Goal: Task Accomplishment & Management: Use online tool/utility

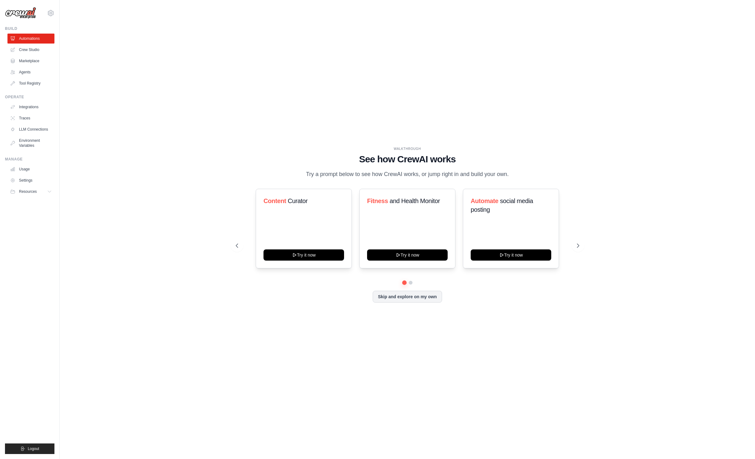
click at [241, 182] on div "WALKTHROUGH See how [PERSON_NAME] works Try a prompt below to see how [PERSON_N…" at bounding box center [407, 229] width 358 height 166
click at [33, 52] on link "Crew Studio" at bounding box center [31, 50] width 47 height 10
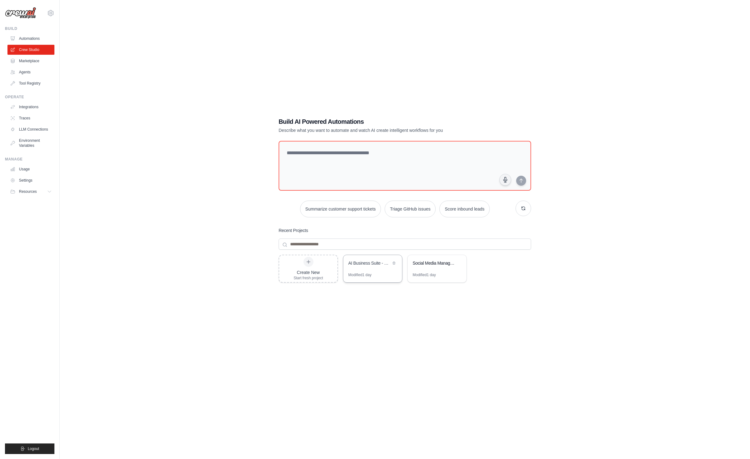
click at [374, 272] on div "Modified 1 day" at bounding box center [372, 277] width 59 height 10
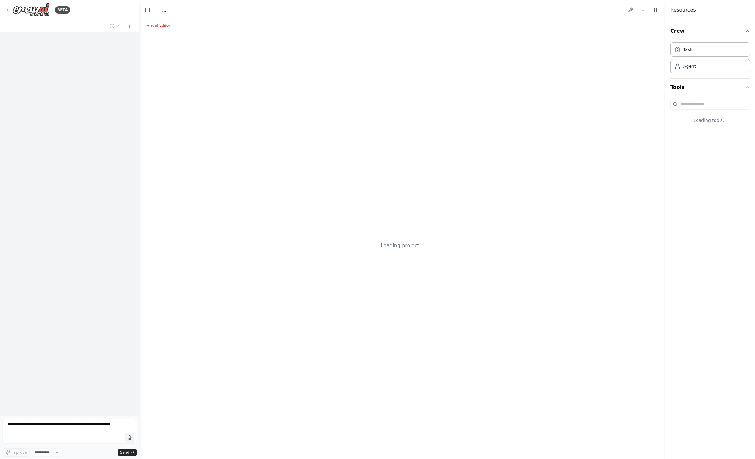
select select "****"
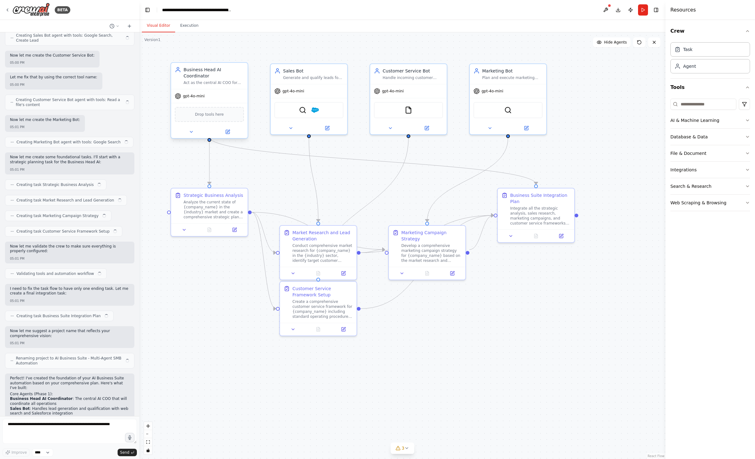
scroll to position [1931, 0]
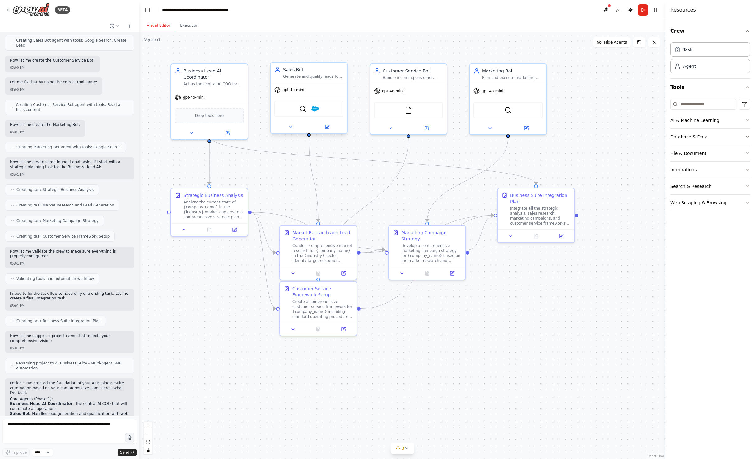
click at [324, 83] on div "gpt-4o-mini" at bounding box center [308, 90] width 76 height 14
click at [314, 112] on img at bounding box center [314, 108] width 7 height 7
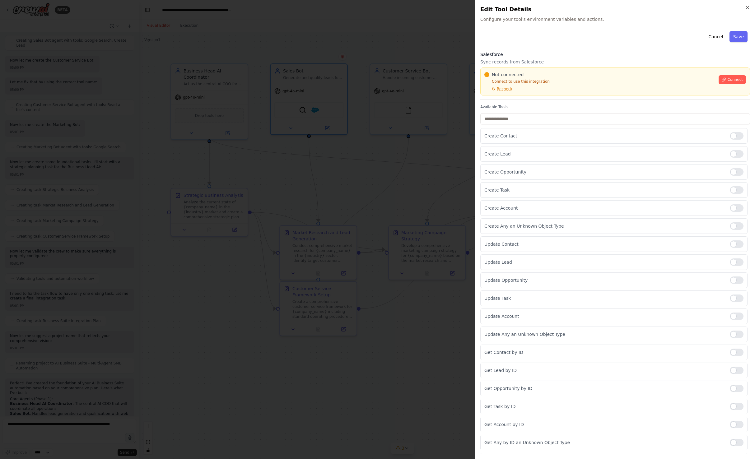
click at [391, 163] on div at bounding box center [377, 229] width 755 height 459
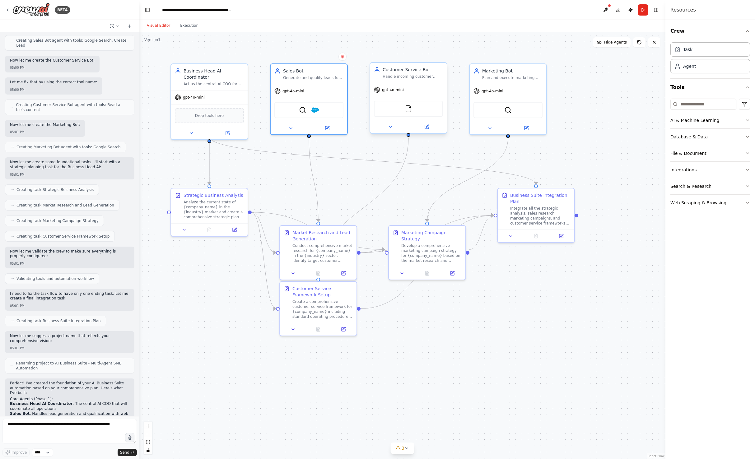
click at [431, 112] on div "FileReadTool" at bounding box center [408, 109] width 69 height 16
click at [427, 116] on div "FileReadTool" at bounding box center [408, 109] width 69 height 16
click at [396, 112] on div "FileReadTool" at bounding box center [408, 109] width 69 height 16
click at [409, 112] on img at bounding box center [407, 108] width 7 height 7
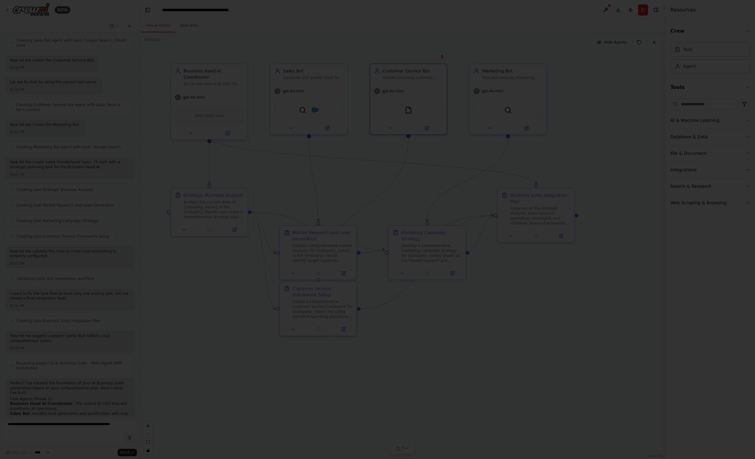
click at [423, 136] on div at bounding box center [377, 229] width 755 height 459
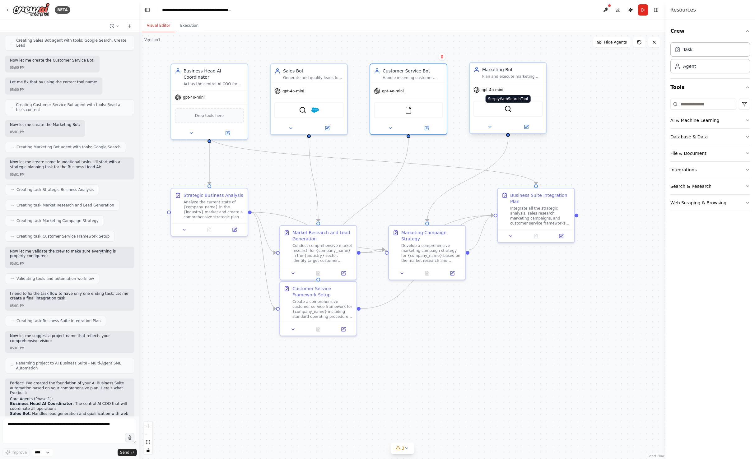
click at [507, 111] on img at bounding box center [507, 108] width 7 height 7
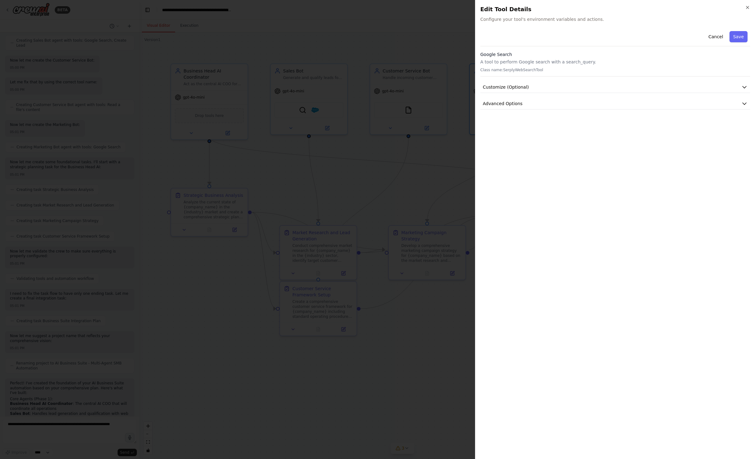
click at [428, 168] on div at bounding box center [377, 229] width 755 height 459
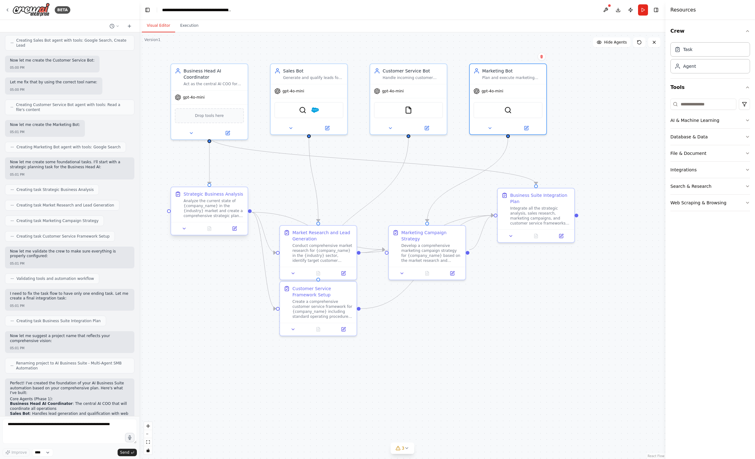
click at [217, 212] on div "Analyze the current state of {company_name} in the {industry} market and create…" at bounding box center [213, 208] width 60 height 20
click at [229, 227] on button at bounding box center [234, 228] width 21 height 7
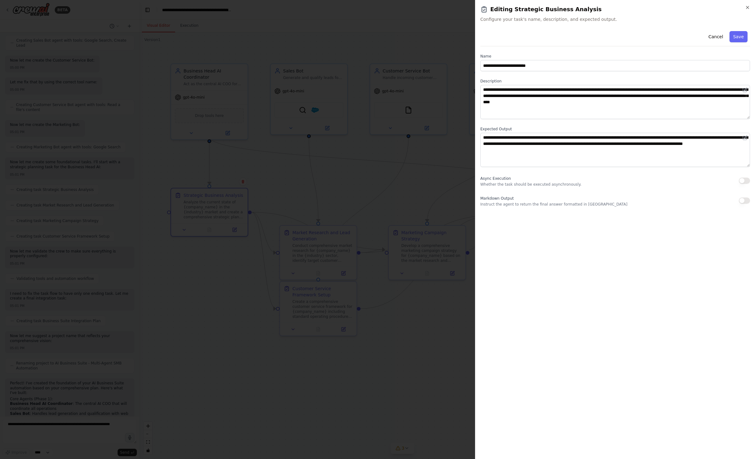
click at [337, 144] on div at bounding box center [377, 229] width 755 height 459
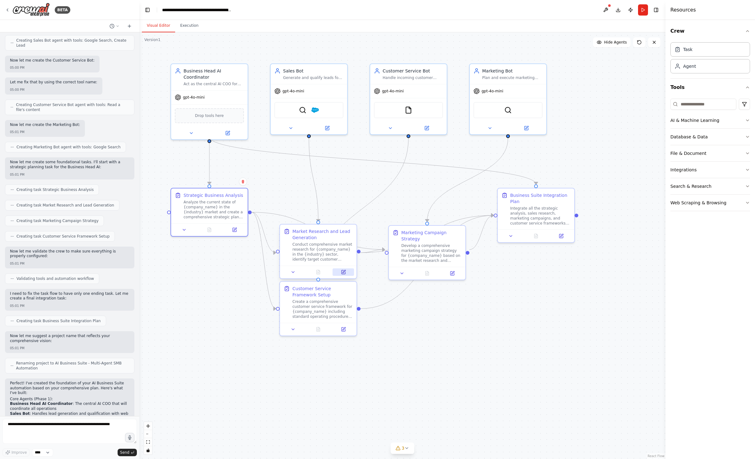
click at [344, 275] on button at bounding box center [342, 271] width 21 height 7
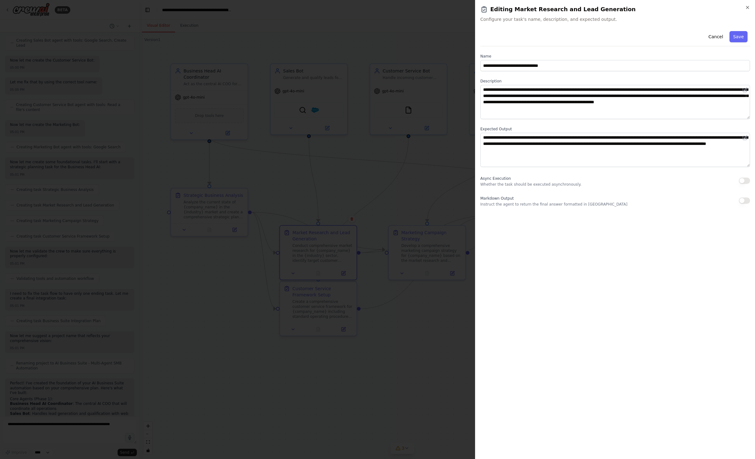
click at [358, 171] on div at bounding box center [377, 229] width 755 height 459
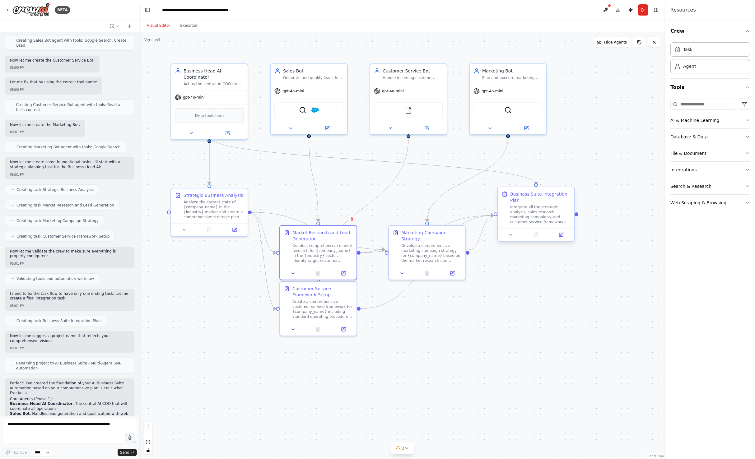
click at [538, 198] on div "Business Suite Integration Plan" at bounding box center [540, 197] width 60 height 12
click at [563, 236] on icon at bounding box center [561, 235] width 4 height 4
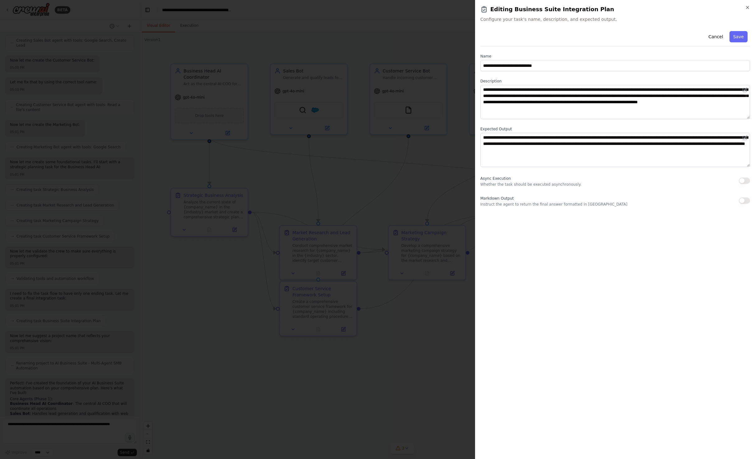
click at [316, 201] on div at bounding box center [377, 229] width 755 height 459
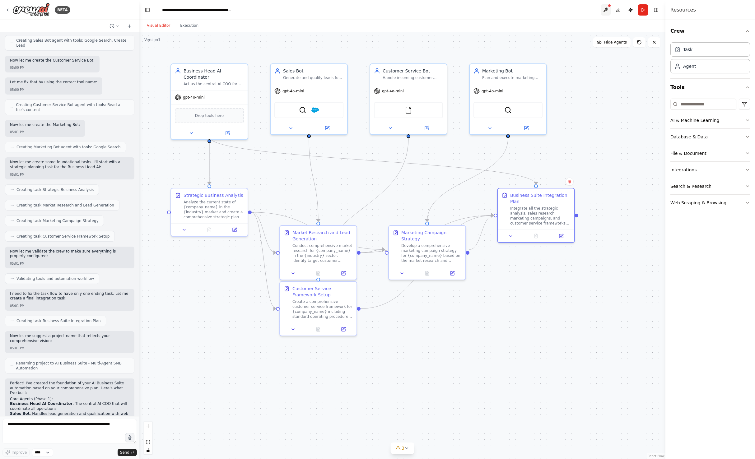
click at [606, 10] on button at bounding box center [605, 9] width 10 height 11
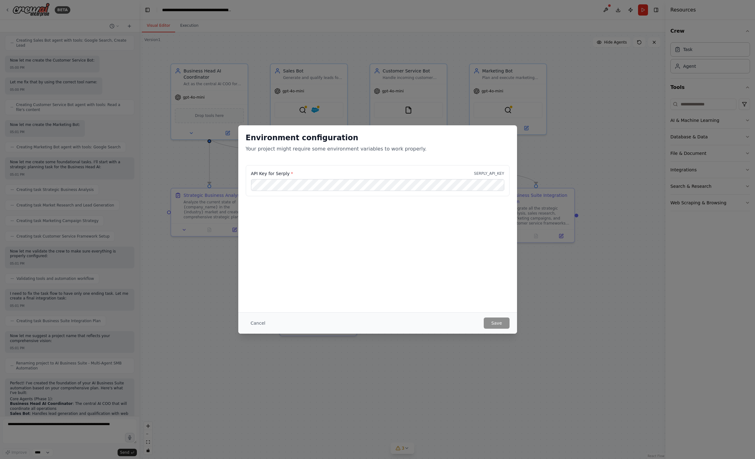
click at [291, 173] on span "*" at bounding box center [292, 173] width 2 height 5
click at [281, 176] on label "API Key for Serply *" at bounding box center [272, 173] width 42 height 6
click at [282, 176] on label "API Key for Serply *" at bounding box center [272, 173] width 42 height 6
click at [282, 174] on label "API Key for Serply *" at bounding box center [272, 173] width 42 height 6
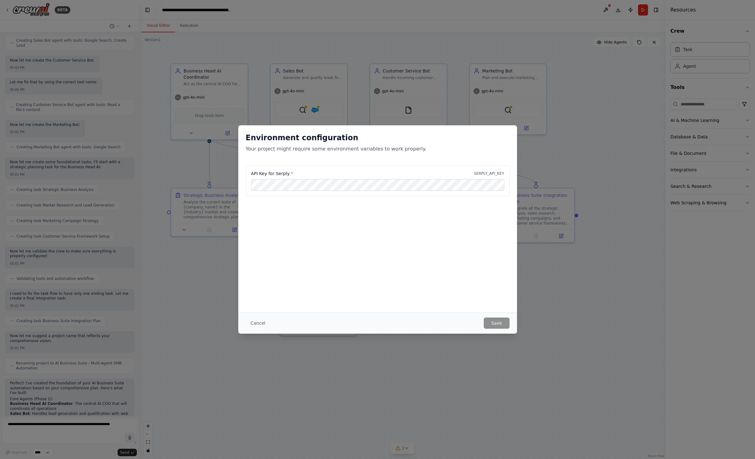
click at [491, 172] on p "SERPLY_API_KEY" at bounding box center [489, 173] width 30 height 5
drag, startPoint x: 491, startPoint y: 172, endPoint x: 485, endPoint y: 200, distance: 28.8
click at [485, 200] on div "API Key for Serply * SERPLY_API_KEY" at bounding box center [377, 184] width 279 height 39
click at [256, 320] on button "Cancel" at bounding box center [258, 322] width 25 height 11
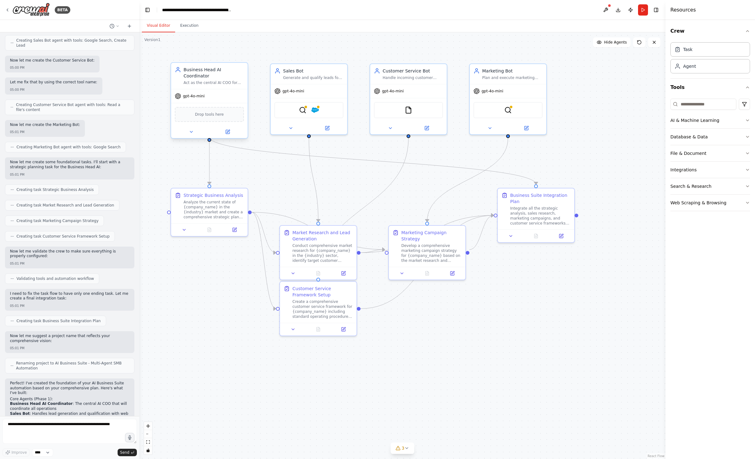
click at [213, 111] on span "Drop tools here" at bounding box center [209, 114] width 29 height 6
click at [213, 112] on div "Drop tools here" at bounding box center [209, 114] width 69 height 15
click at [234, 128] on button at bounding box center [227, 131] width 35 height 7
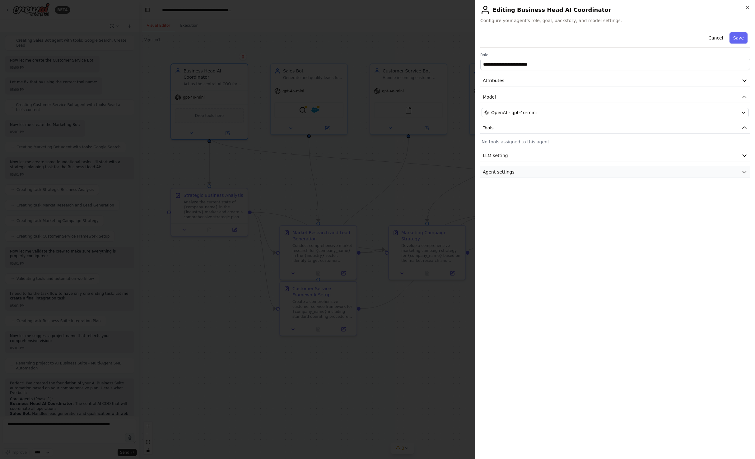
click at [548, 170] on button "Agent settings" at bounding box center [615, 172] width 270 height 12
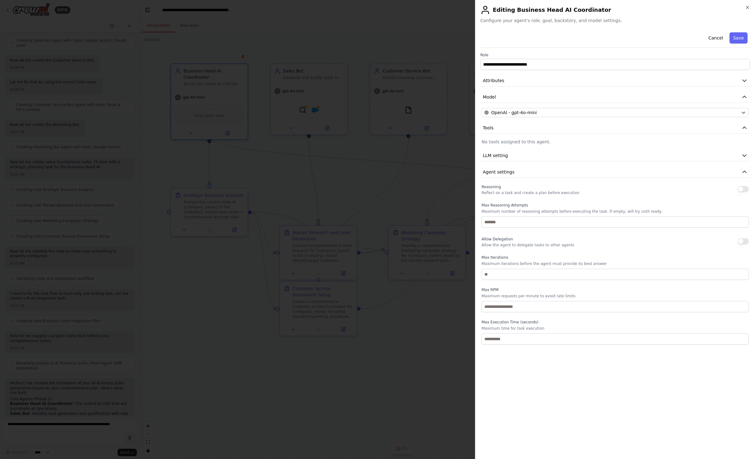
click at [748, 191] on div "Reasoning Reflect on a task and create a plan before execution Max Reasoning At…" at bounding box center [615, 264] width 270 height 162
click at [741, 190] on button "button" at bounding box center [742, 189] width 11 height 6
click at [537, 219] on input "number" at bounding box center [614, 221] width 267 height 11
click at [538, 219] on input "number" at bounding box center [614, 221] width 267 height 11
click at [743, 241] on button "button" at bounding box center [742, 241] width 11 height 6
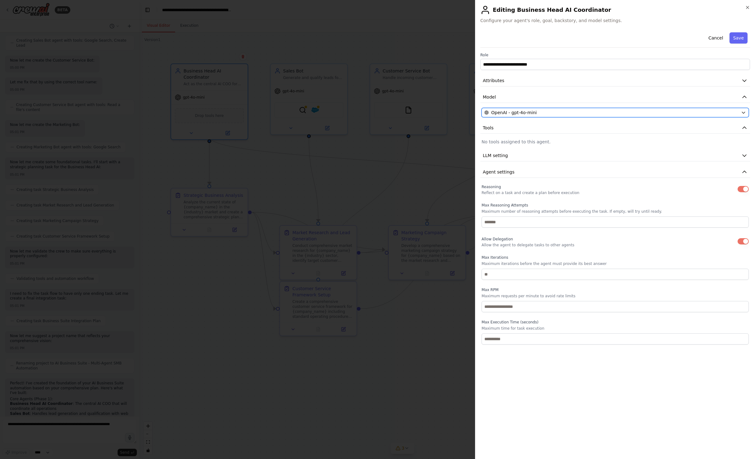
click at [540, 114] on div "OpenAI - gpt-4o-mini" at bounding box center [611, 112] width 254 height 6
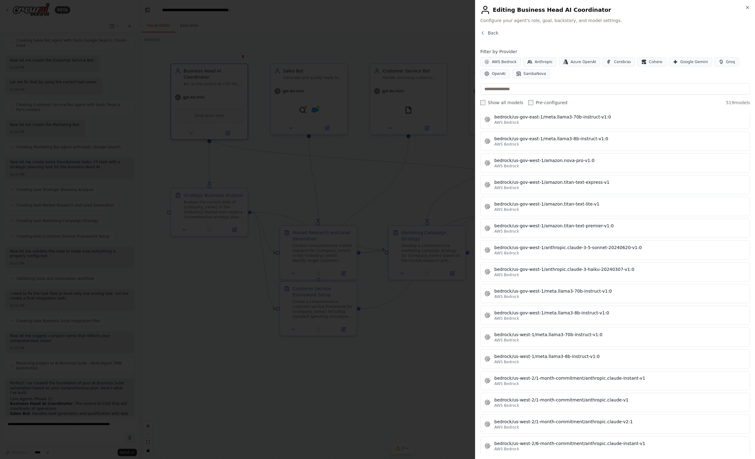
scroll to position [2301, 0]
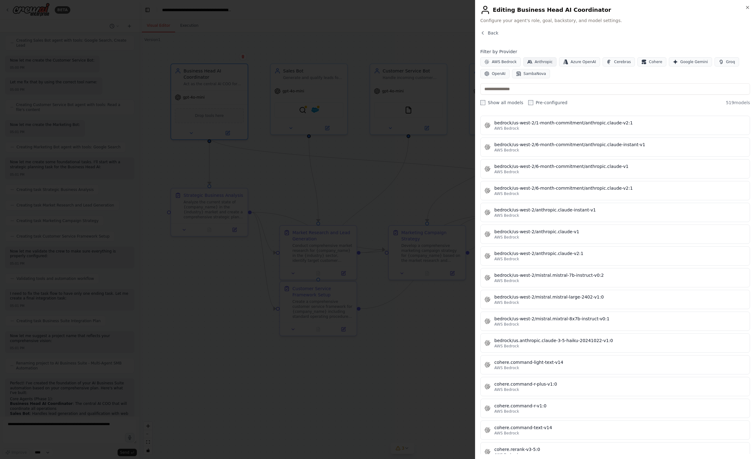
click at [544, 60] on span "Anthropic" at bounding box center [543, 61] width 18 height 5
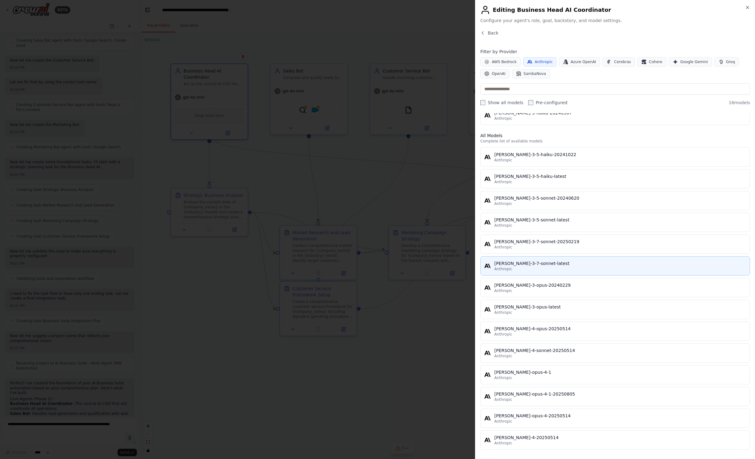
scroll to position [50, 0]
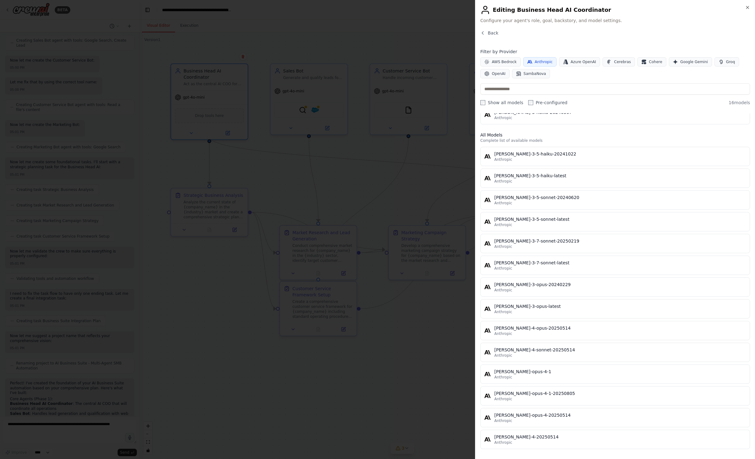
click at [538, 61] on span "Anthropic" at bounding box center [543, 61] width 18 height 5
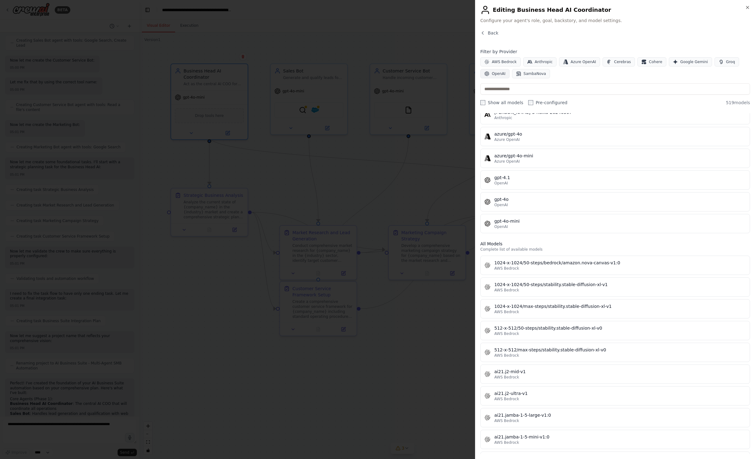
click at [504, 74] on button "OpenAI" at bounding box center [494, 73] width 29 height 9
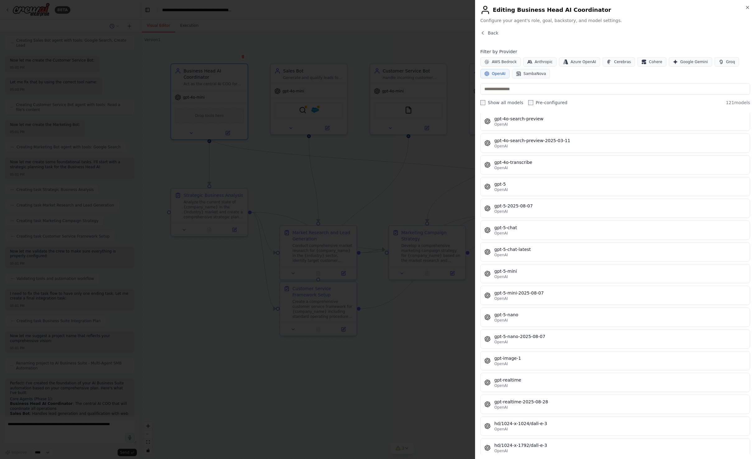
scroll to position [1371, 0]
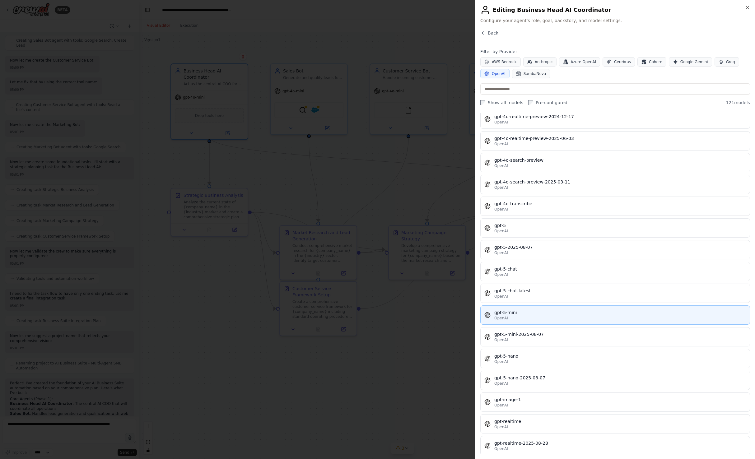
click at [576, 317] on div "OpenAI" at bounding box center [620, 318] width 252 height 5
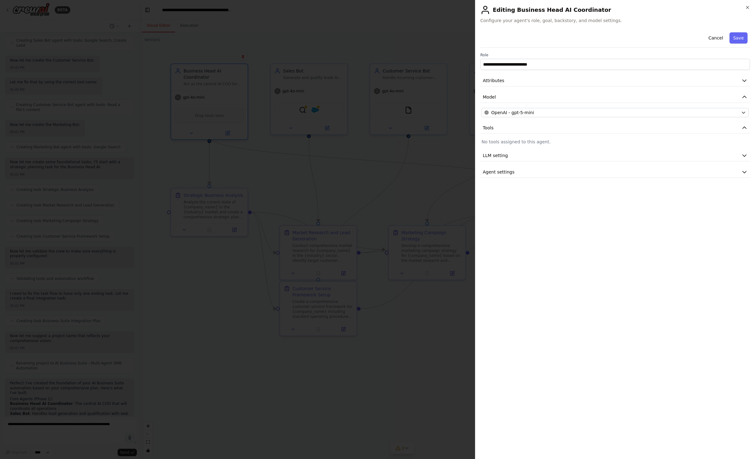
click at [579, 104] on div "**********" at bounding box center [615, 104] width 270 height 148
click at [578, 113] on div "OpenAI - gpt-5-mini" at bounding box center [611, 112] width 254 height 6
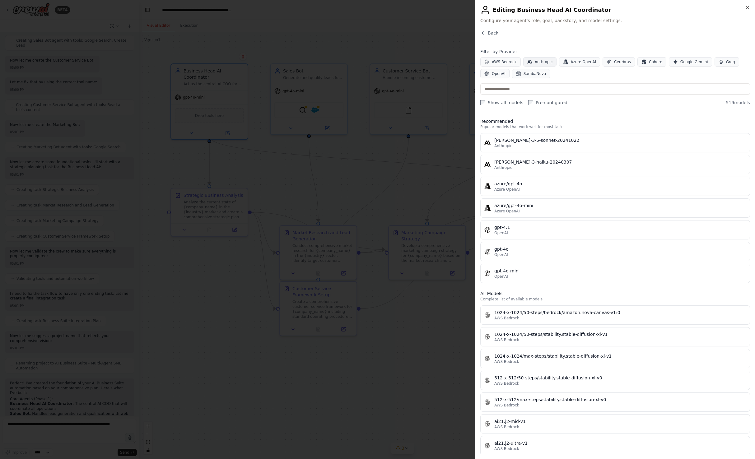
click at [536, 64] on span "Anthropic" at bounding box center [543, 61] width 18 height 5
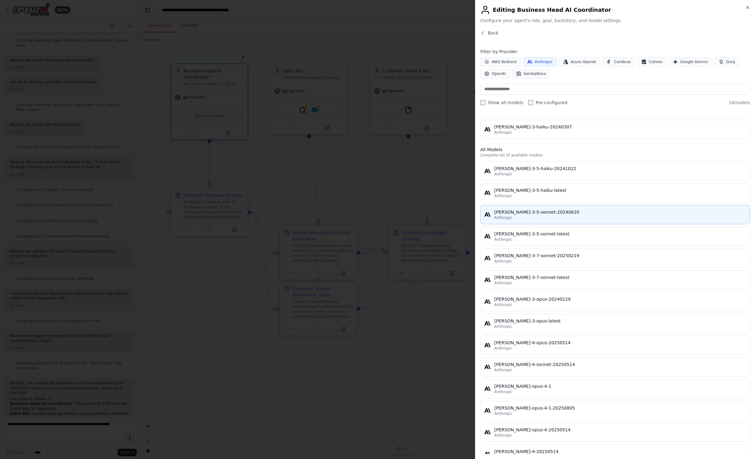
scroll to position [50, 0]
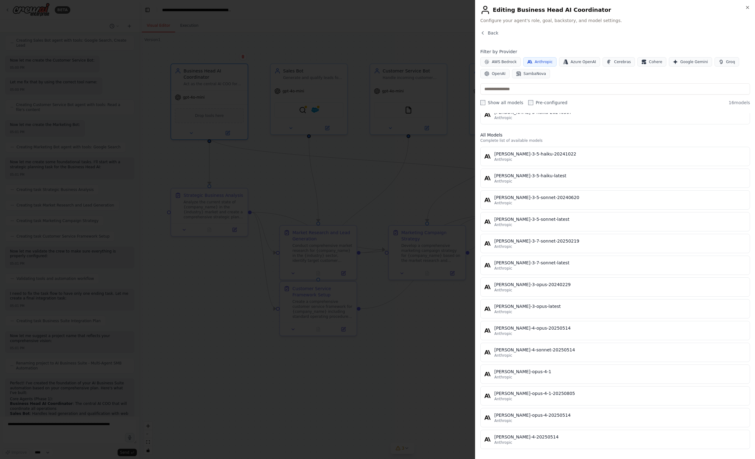
drag, startPoint x: 547, startPoint y: 438, endPoint x: 557, endPoint y: 429, distance: 13.6
click at [557, 435] on div "claude-sonnet-4-20250514" at bounding box center [620, 437] width 252 height 6
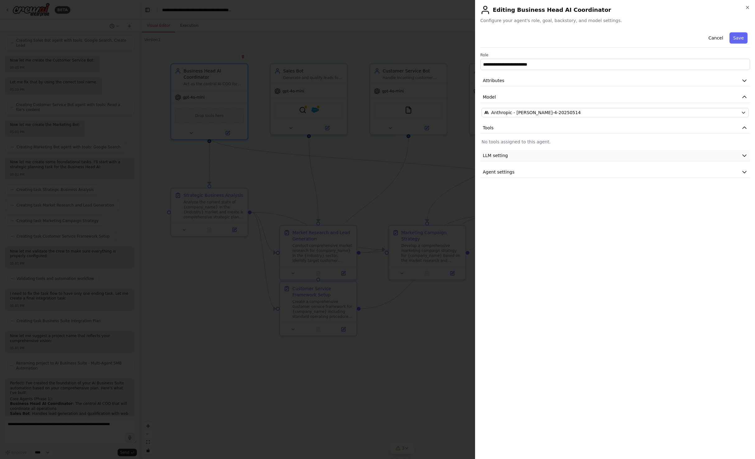
click at [561, 151] on button "LLM setting" at bounding box center [615, 156] width 270 height 12
click at [639, 216] on button "Agent settings" at bounding box center [615, 217] width 270 height 12
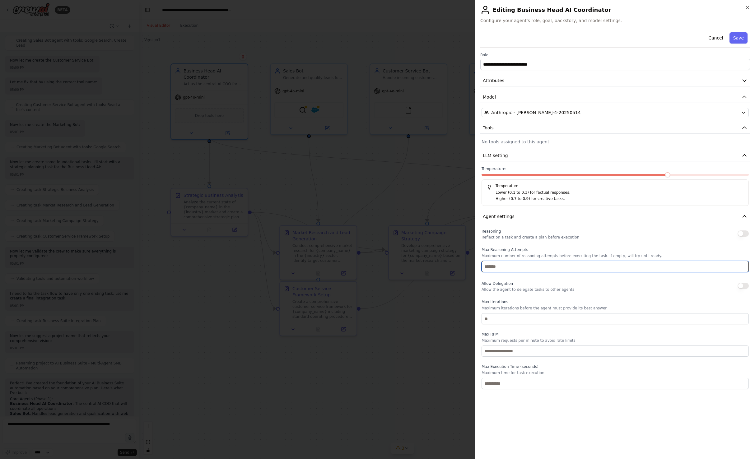
click at [564, 271] on input "number" at bounding box center [614, 266] width 267 height 11
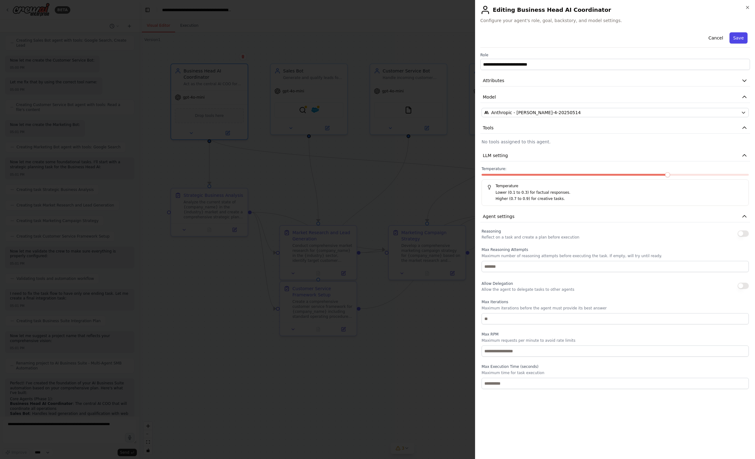
click at [743, 39] on button "Save" at bounding box center [738, 37] width 18 height 11
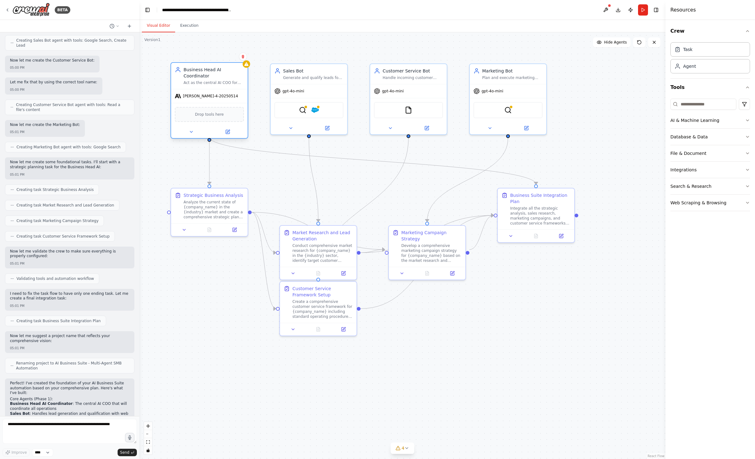
click at [215, 112] on div "Drop tools here" at bounding box center [209, 114] width 69 height 15
click at [709, 124] on button "AI & Machine Learning" at bounding box center [710, 120] width 80 height 16
click at [204, 113] on div "AIMindTool" at bounding box center [209, 115] width 69 height 16
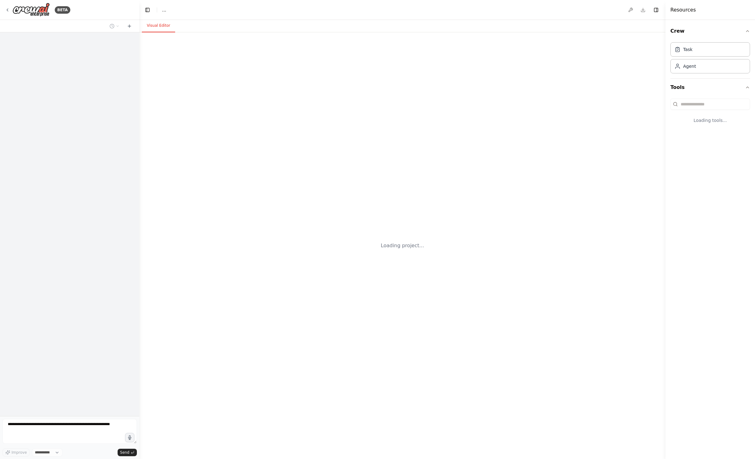
select select "****"
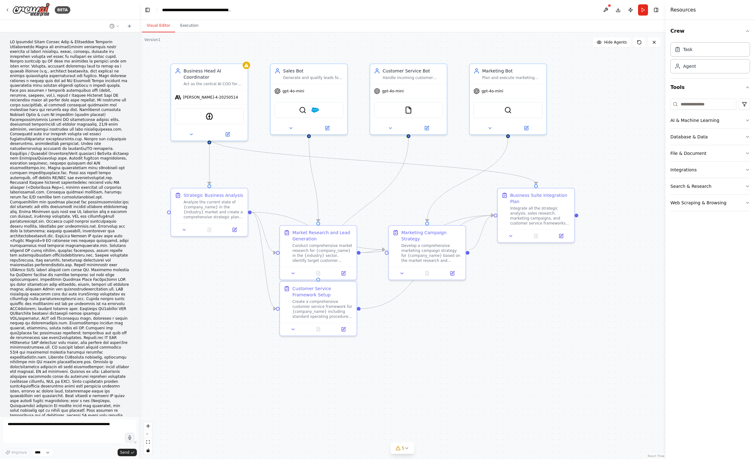
scroll to position [1931, 0]
